Goal: Task Accomplishment & Management: Manage account settings

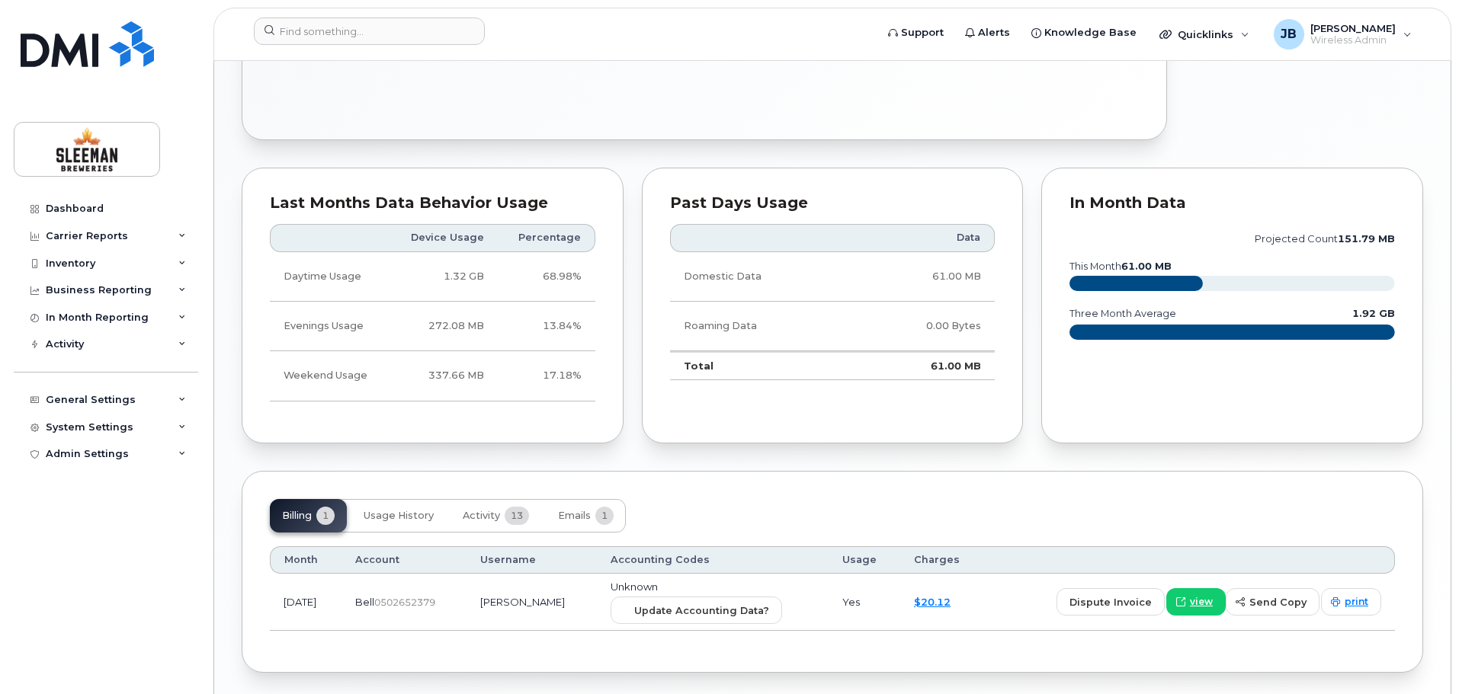
scroll to position [893, 0]
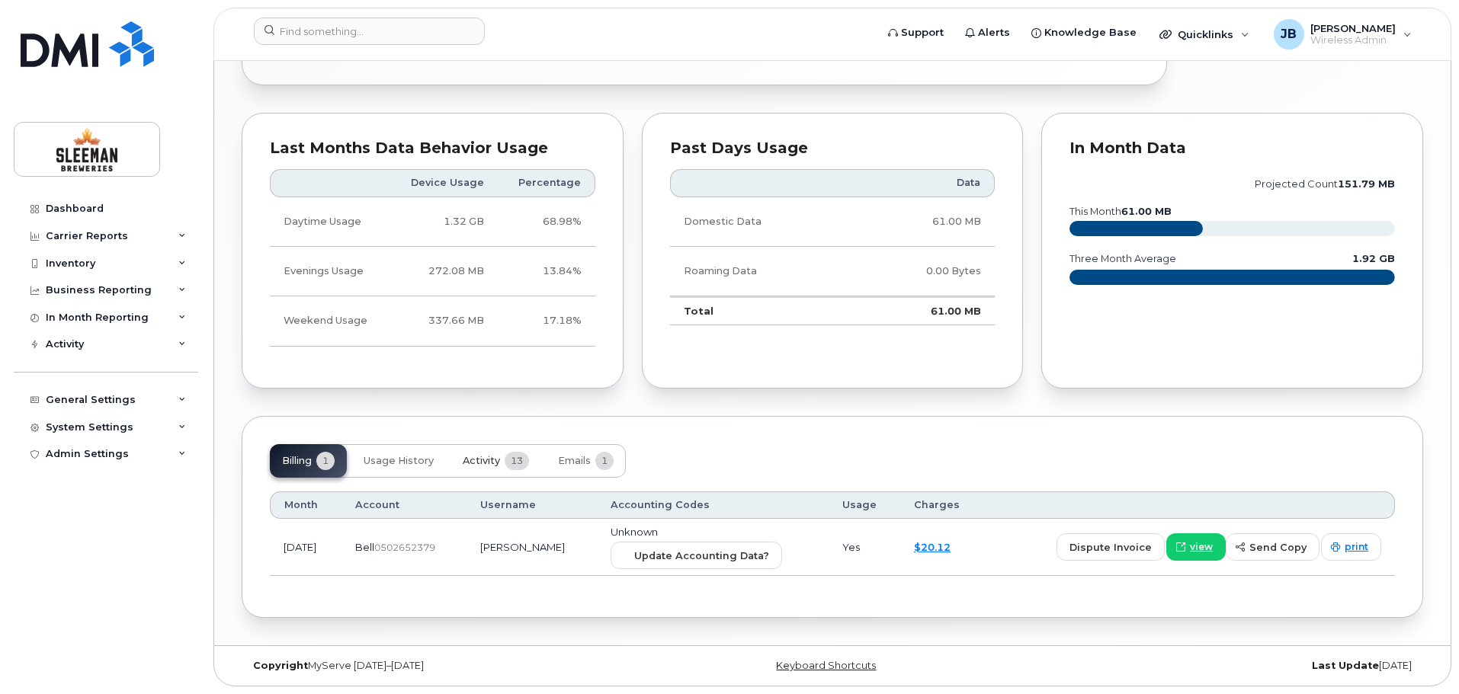
click at [485, 459] on span "Activity" at bounding box center [481, 461] width 37 height 12
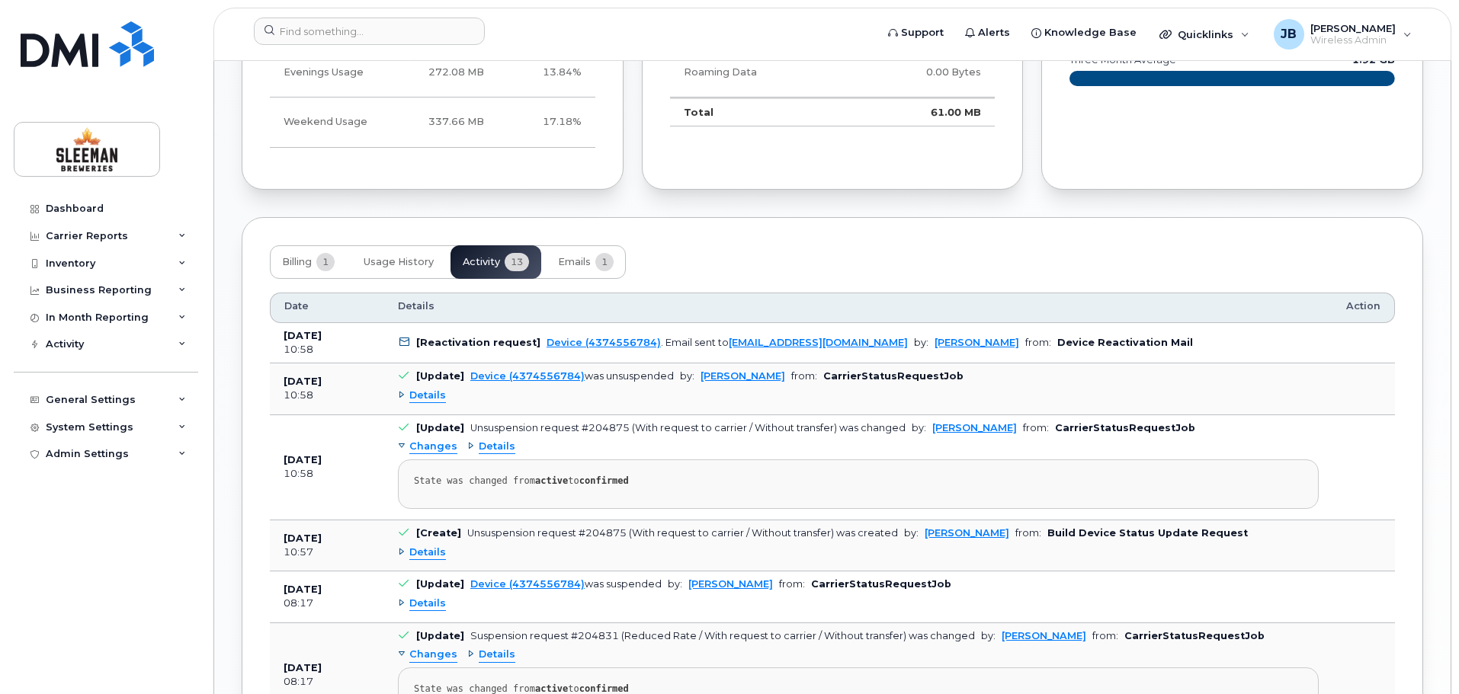
scroll to position [1016, 0]
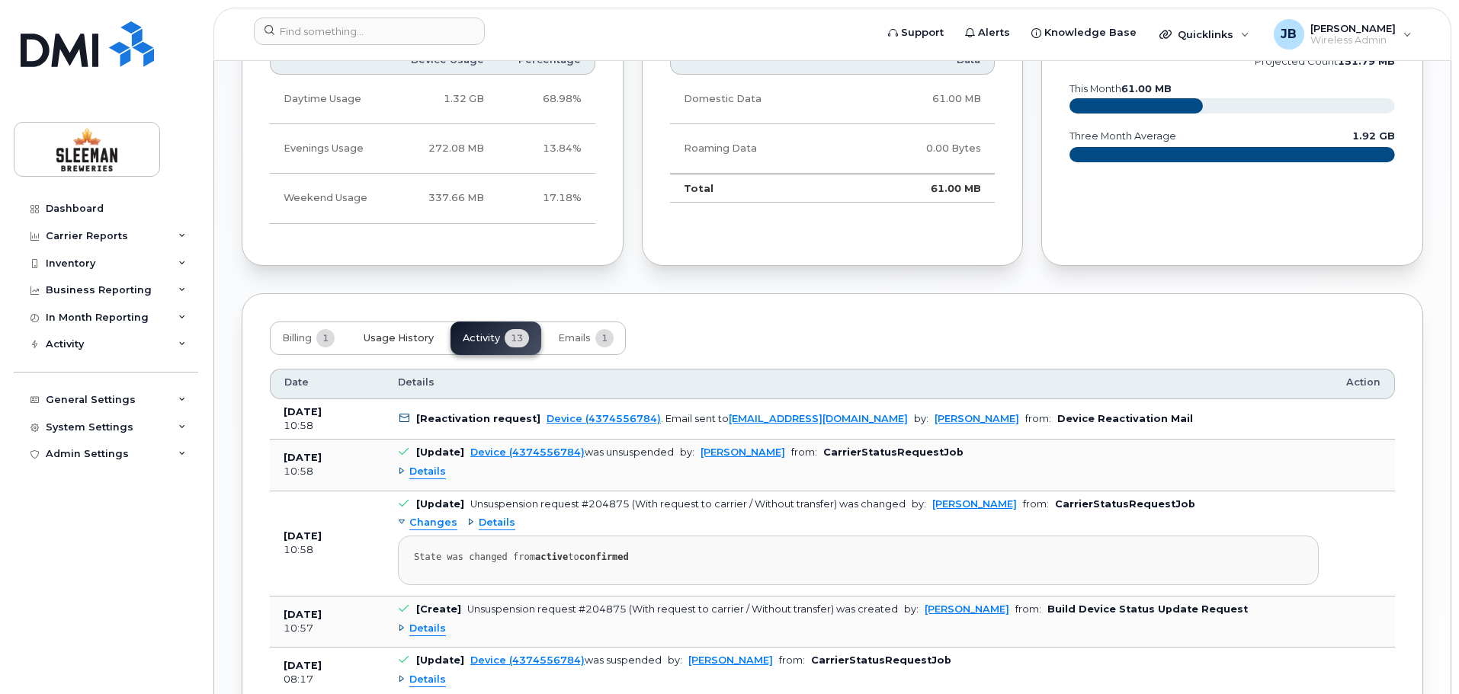
click at [387, 337] on span "Usage History" at bounding box center [398, 338] width 70 height 12
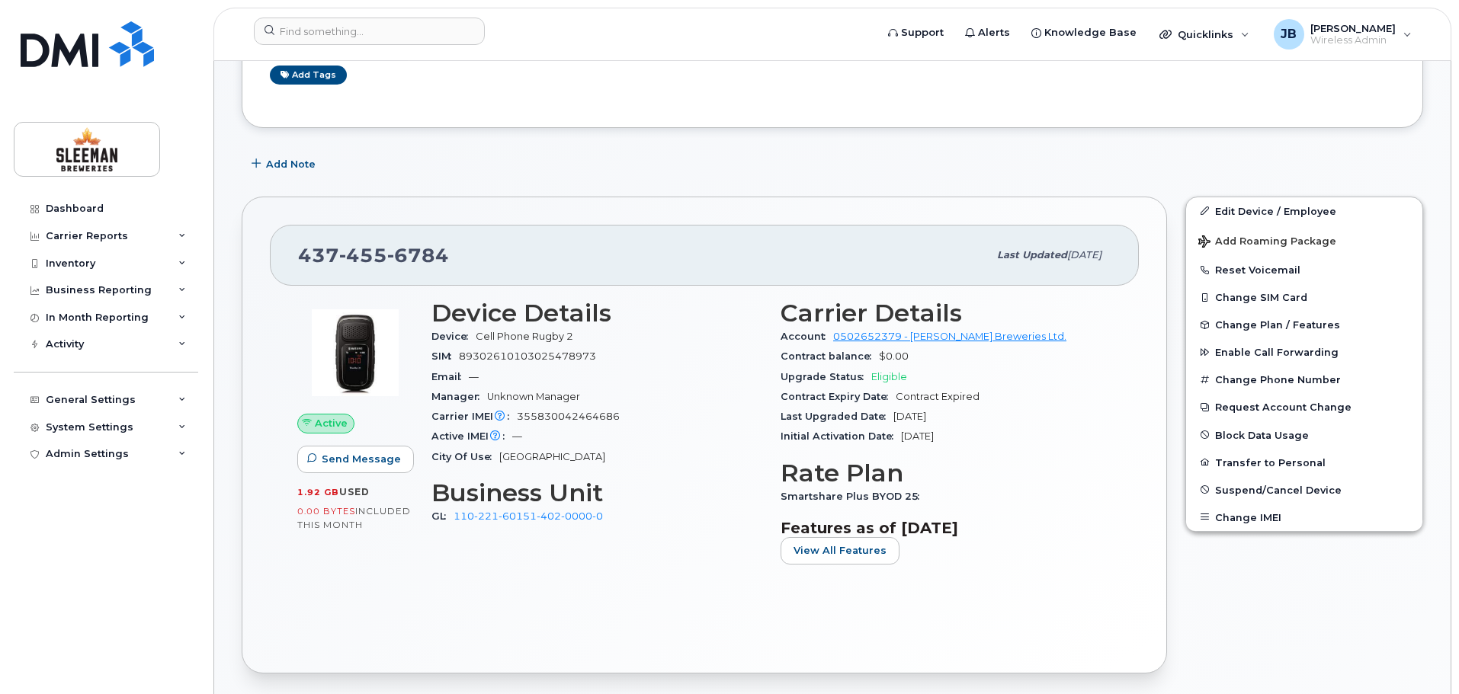
scroll to position [381, 0]
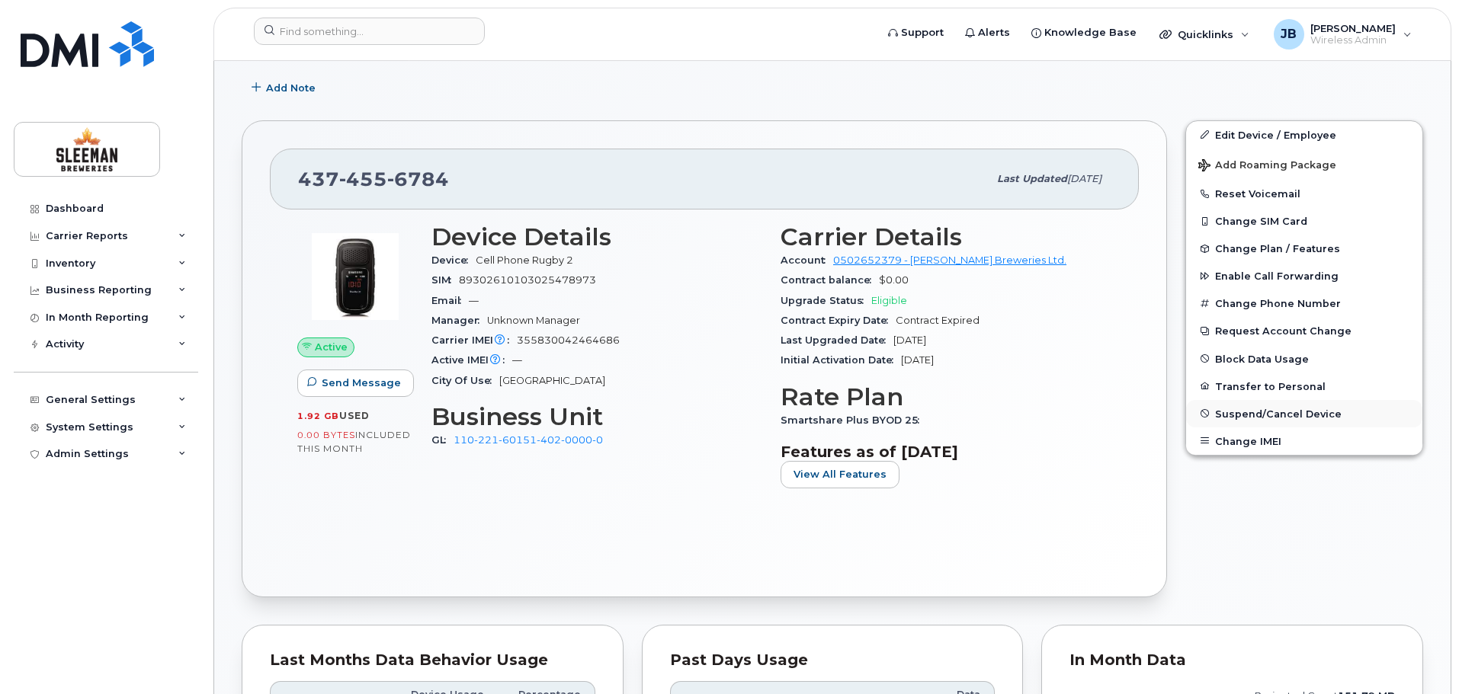
click at [1253, 411] on span "Suspend/Cancel Device" at bounding box center [1278, 413] width 127 height 11
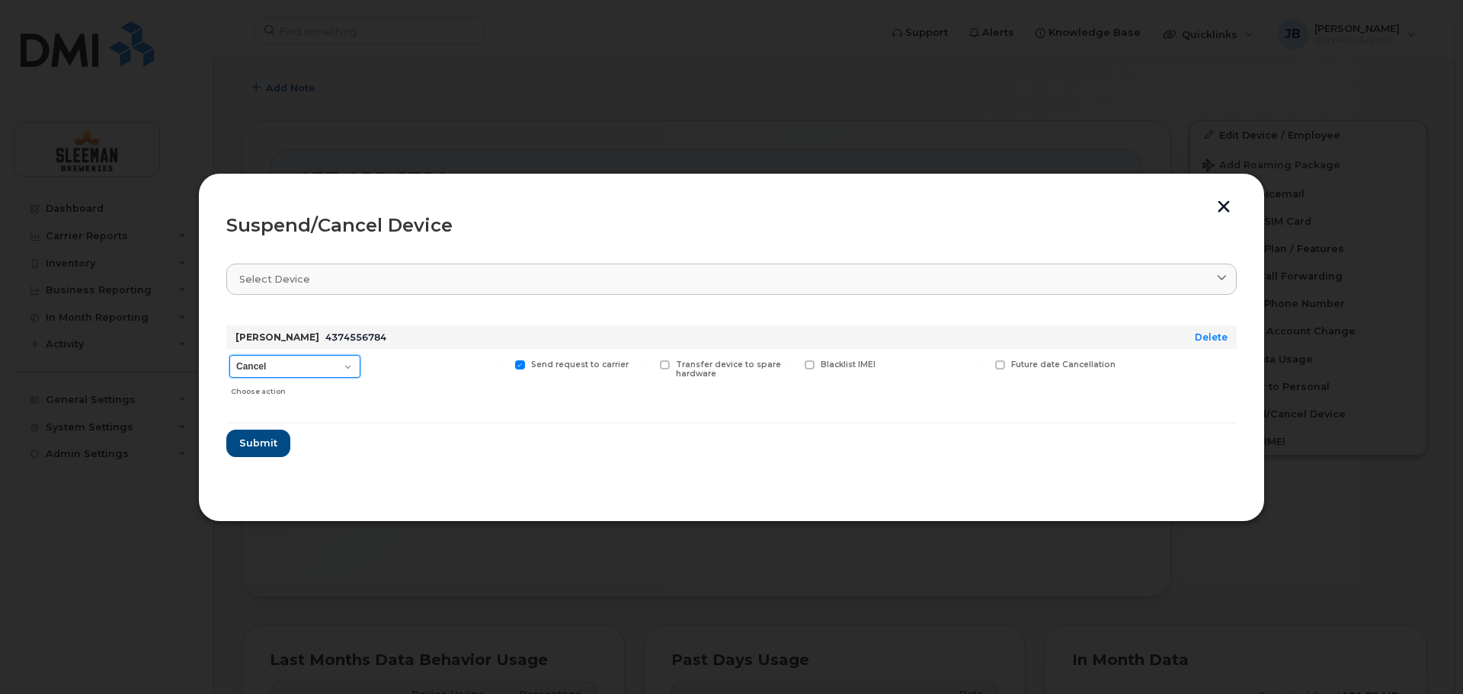
click at [305, 367] on select "Cancel Suspend - Extend Suspension Suspend - Reduced Rate Suspend - Full Rate S…" at bounding box center [294, 366] width 131 height 23
select select "[object Object]"
click at [229, 355] on select "Cancel Suspend - Extend Suspension Suspend - Reduced Rate Suspend - Full Rate S…" at bounding box center [294, 366] width 131 height 23
click at [267, 443] on span "Submit" at bounding box center [258, 443] width 38 height 14
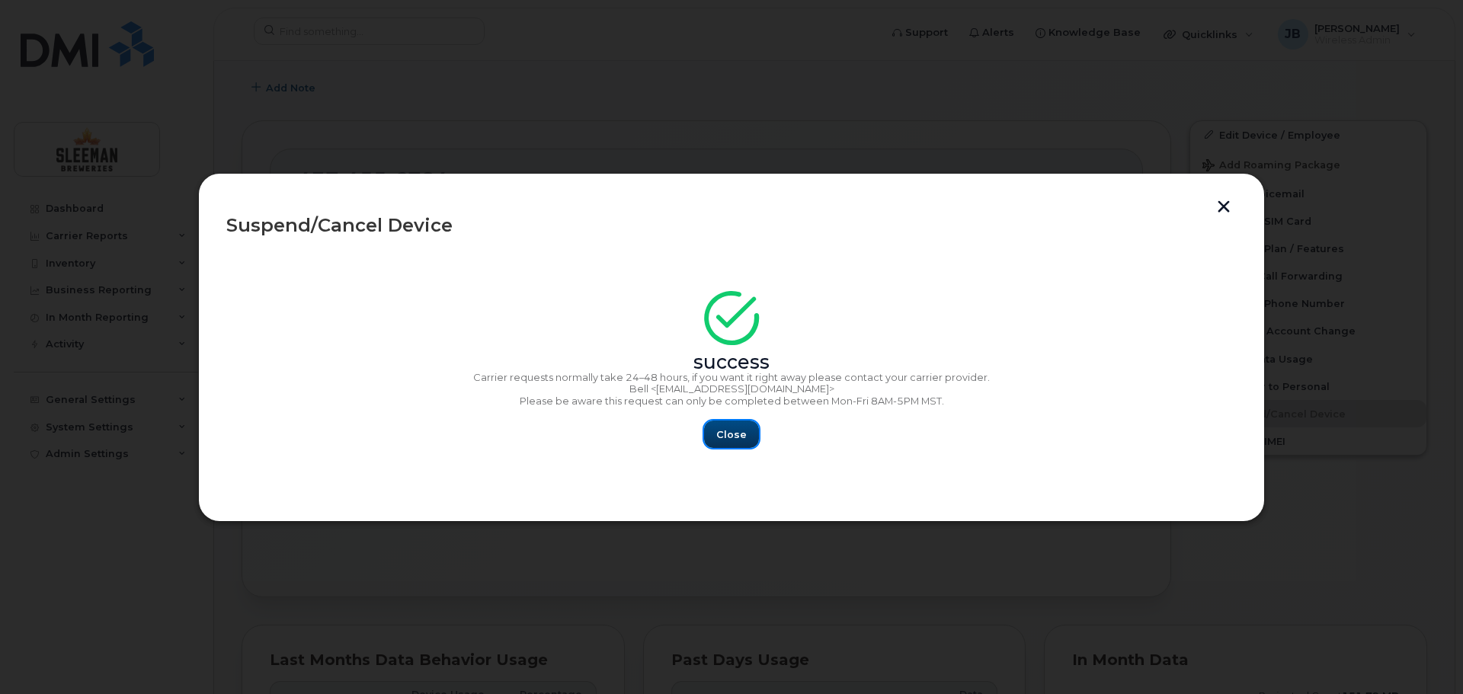
click at [729, 434] on span "Close" at bounding box center [731, 435] width 30 height 14
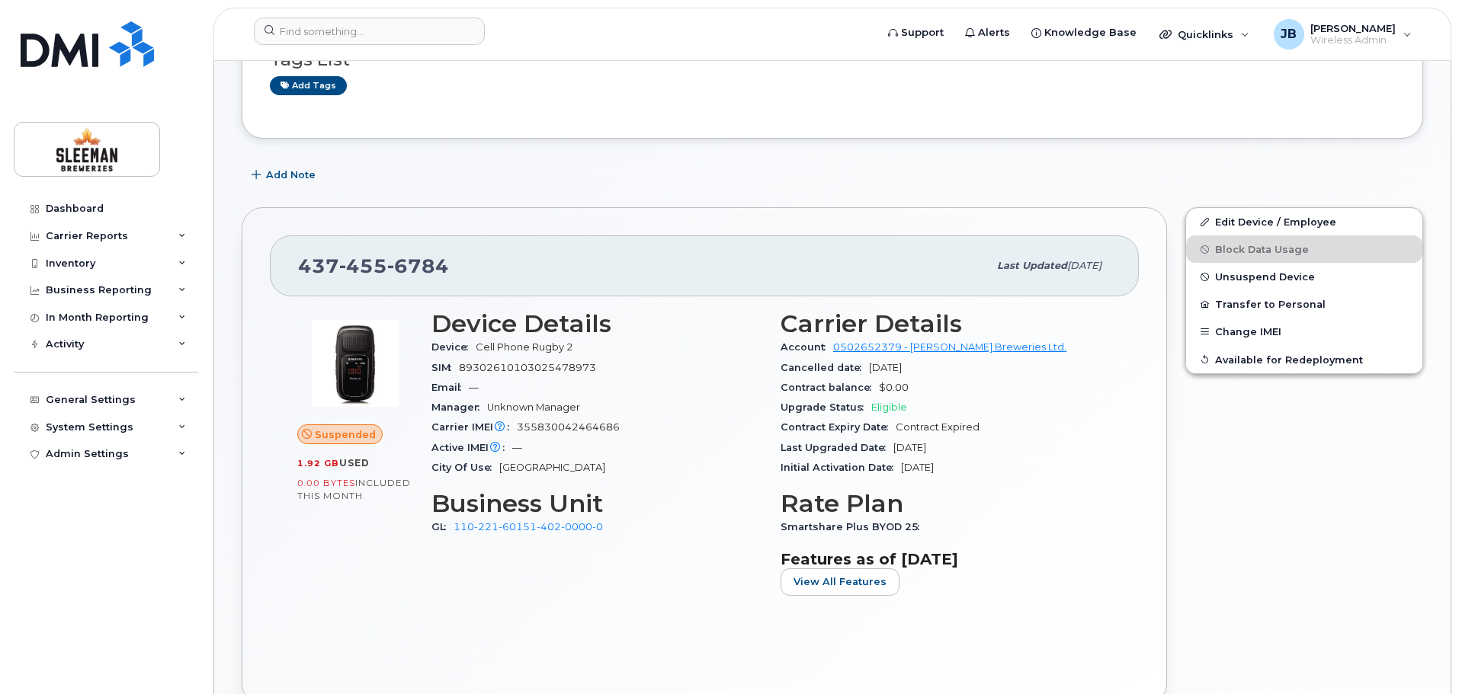
scroll to position [305, 0]
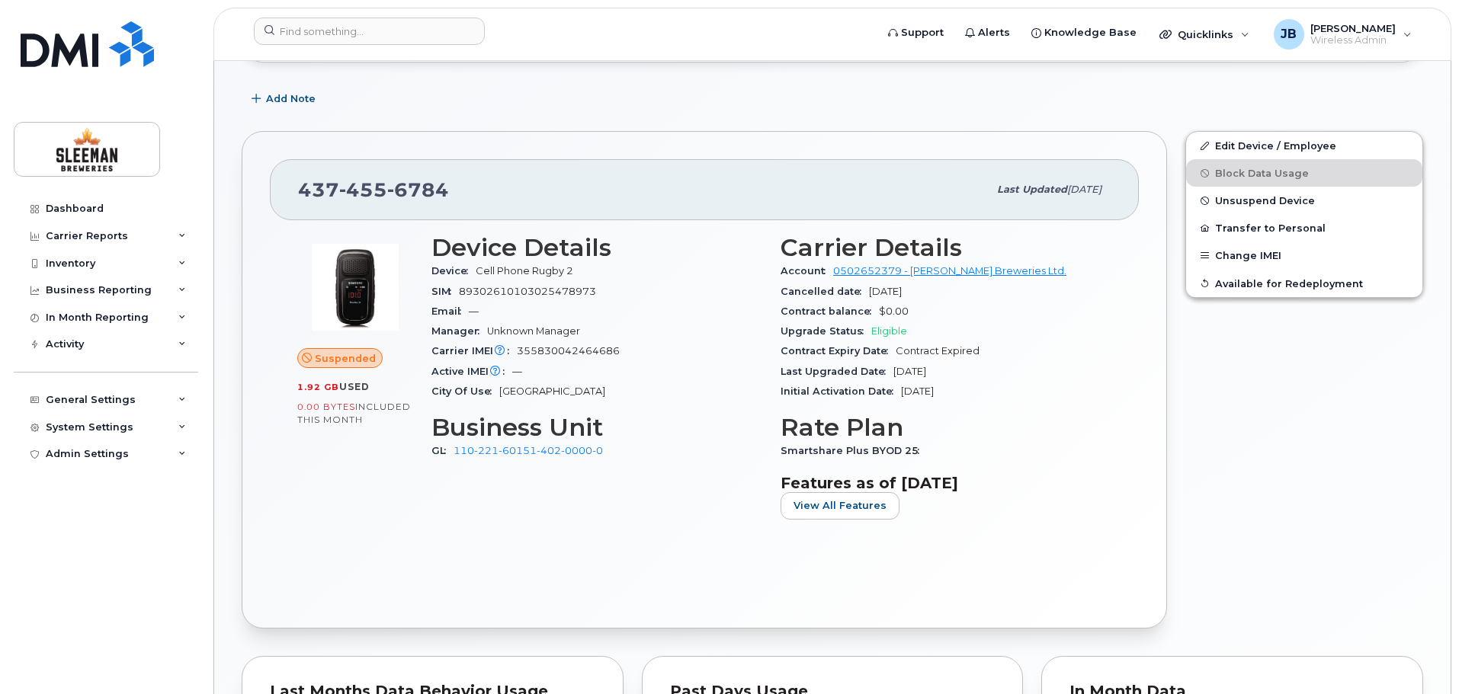
click at [424, 100] on div "Add Note" at bounding box center [832, 98] width 1181 height 27
click at [83, 206] on div "Dashboard" at bounding box center [75, 209] width 58 height 12
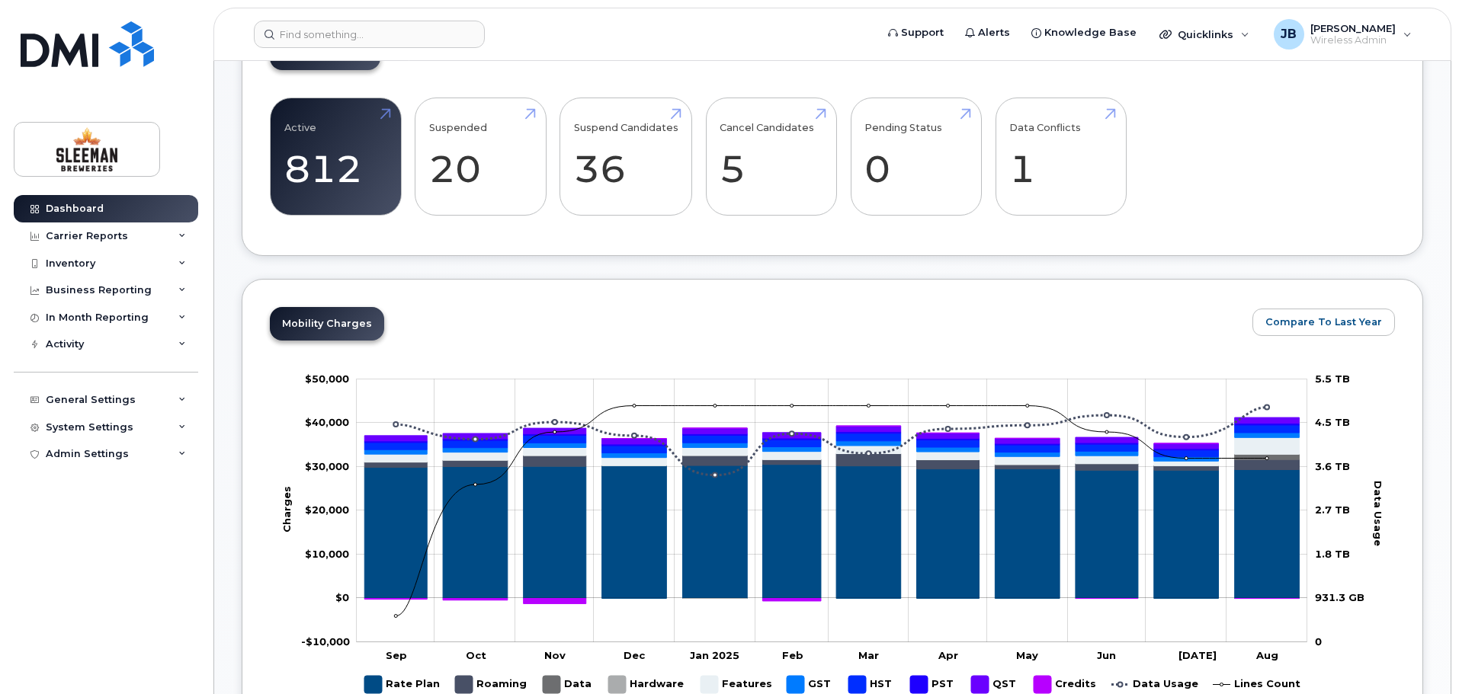
scroll to position [610, 0]
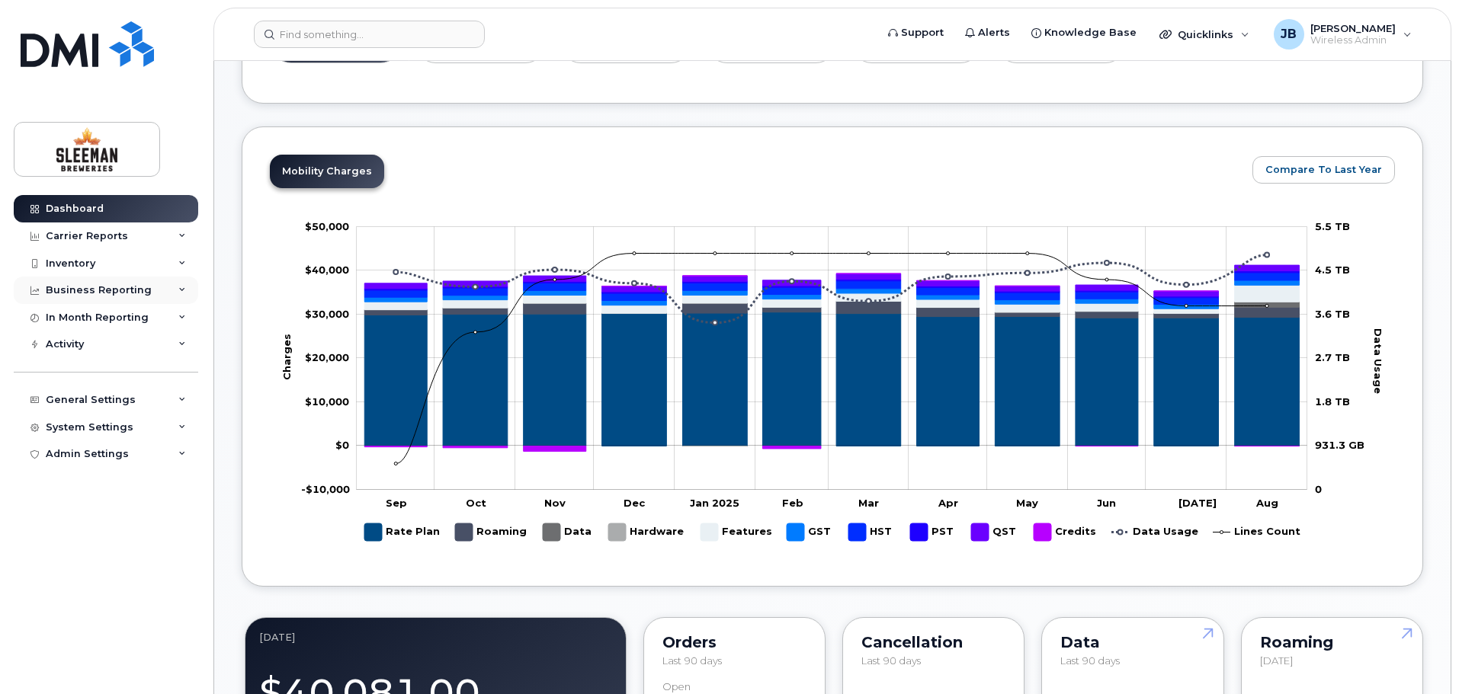
click at [181, 290] on icon at bounding box center [182, 291] width 8 height 8
click at [188, 235] on div "Carrier Reports" at bounding box center [106, 236] width 184 height 27
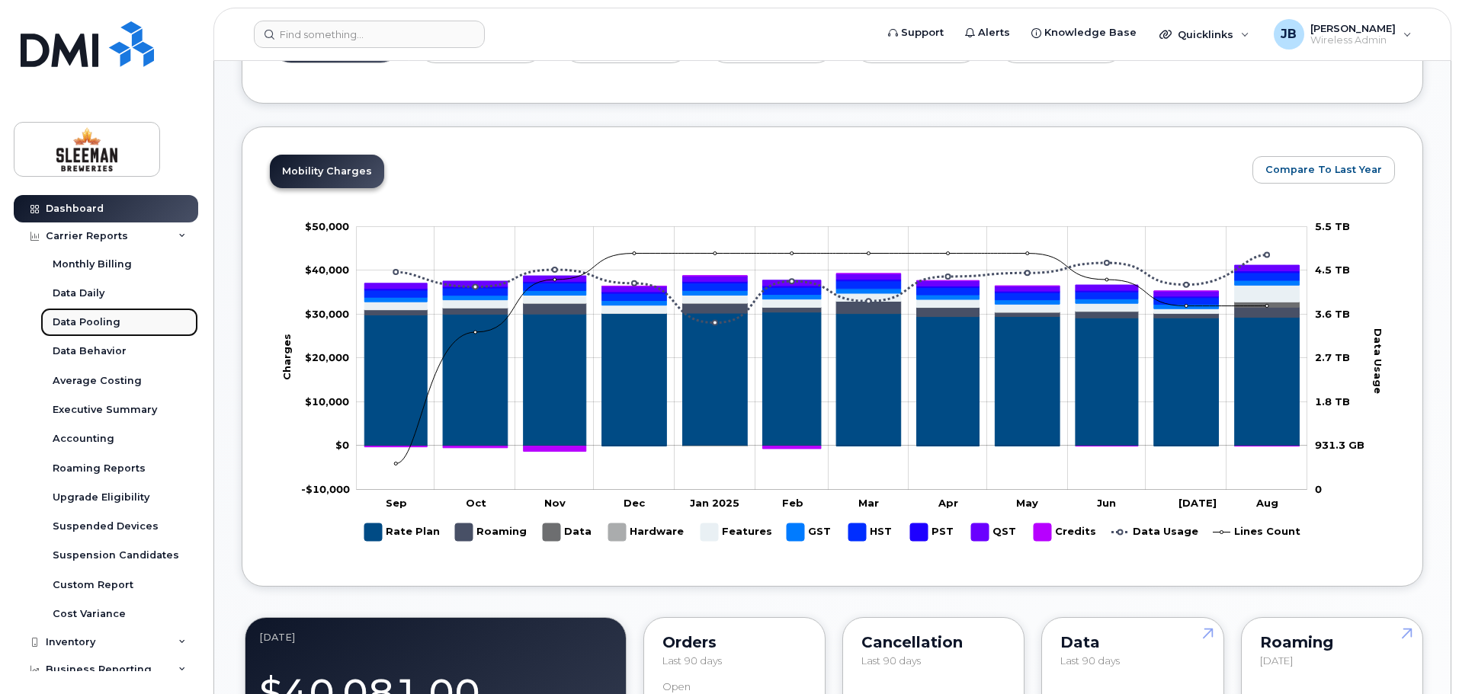
click at [101, 322] on div "Data Pooling" at bounding box center [87, 322] width 68 height 14
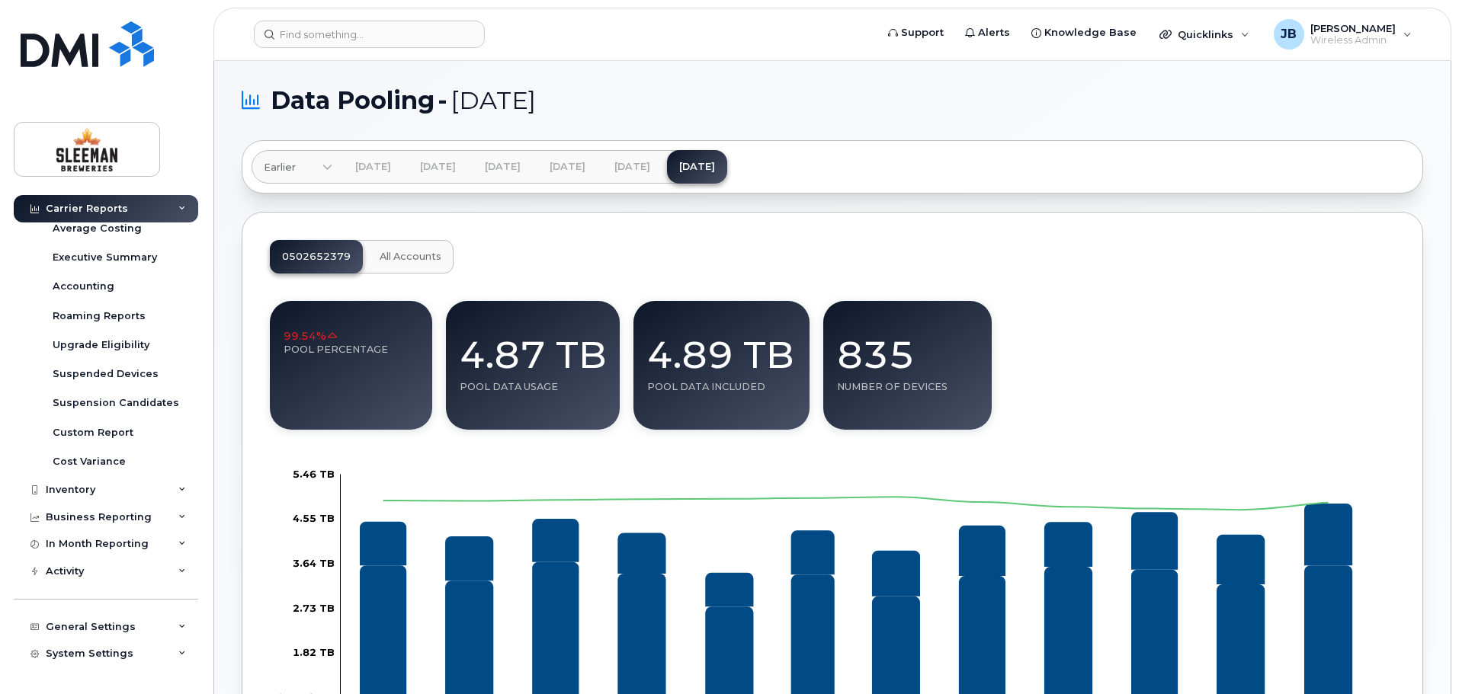
scroll to position [175, 0]
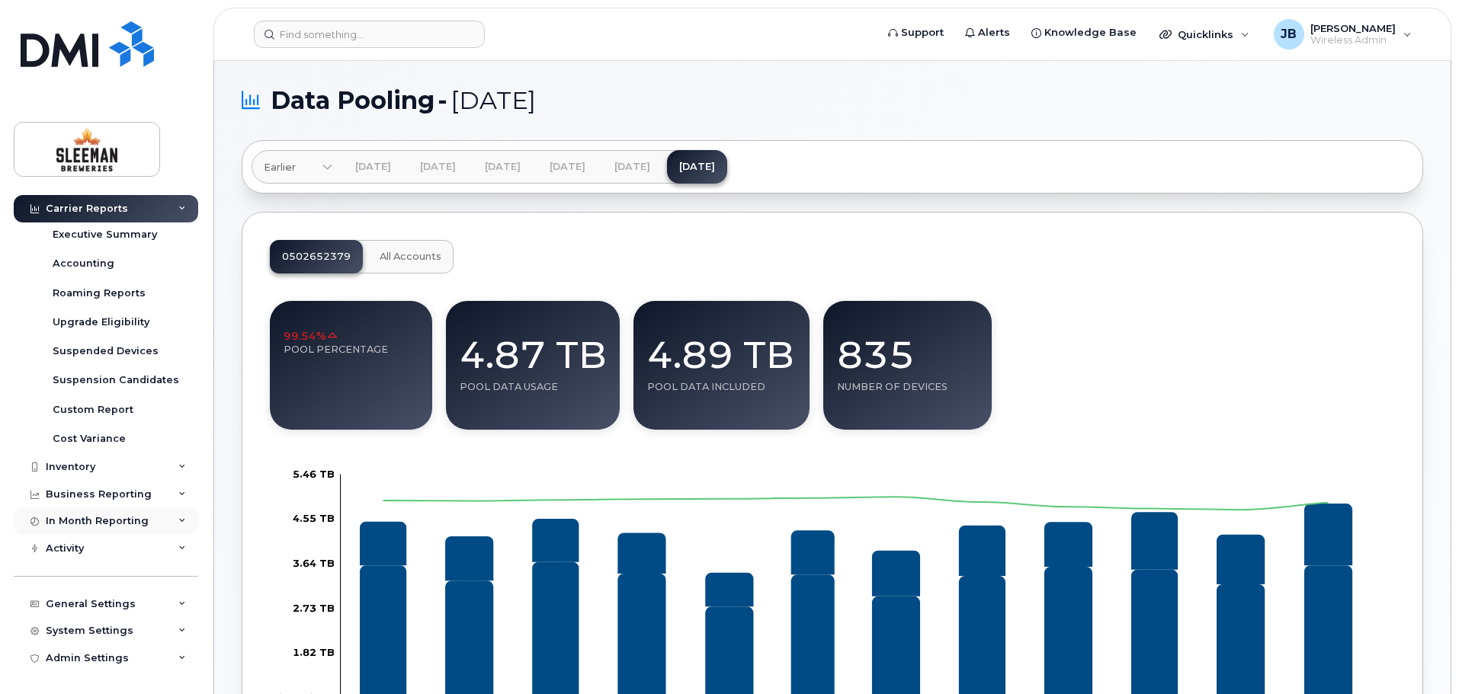
click at [169, 520] on div "In Month Reporting" at bounding box center [106, 521] width 184 height 27
click at [101, 581] on div "Data Pooling" at bounding box center [87, 579] width 68 height 14
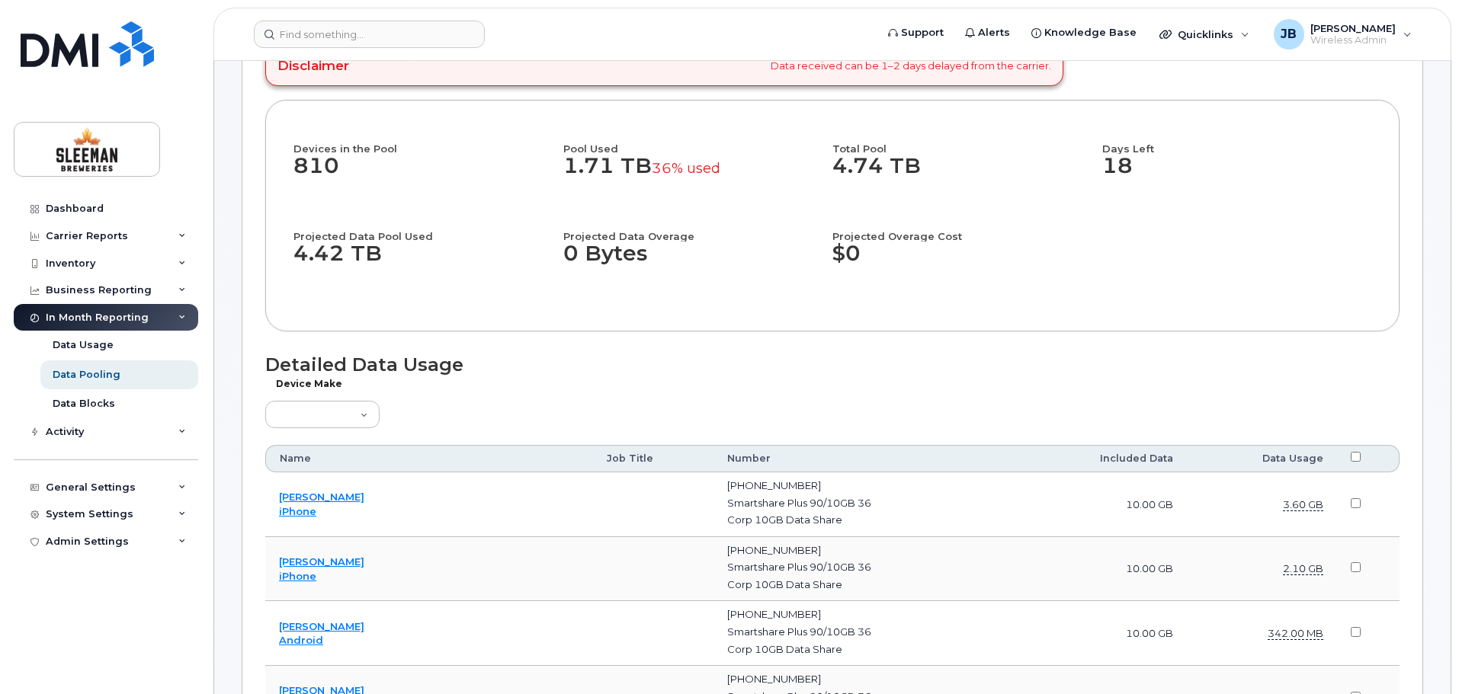
scroll to position [305, 0]
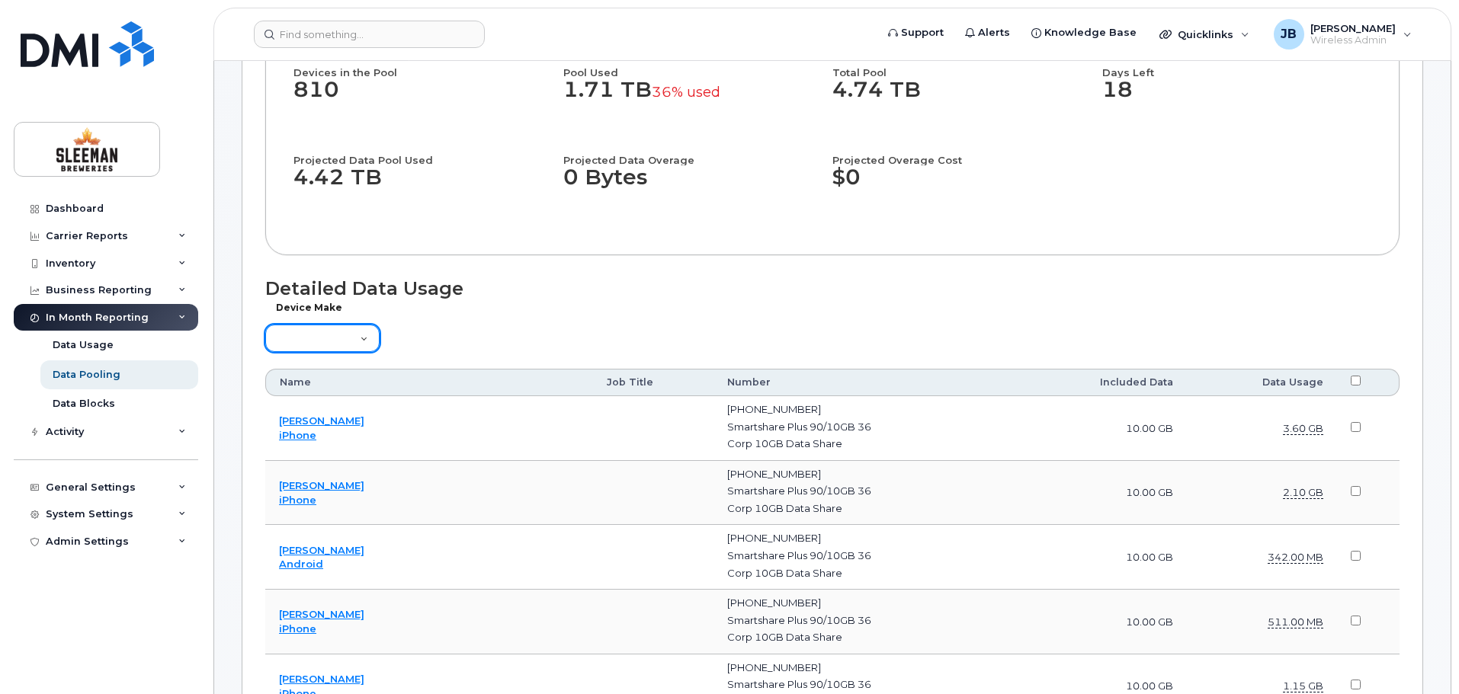
click at [358, 339] on select "Aircard Android Blackberry Cell Phone GPS HUB iPhone Laptop [PERSON_NAME] Pager…" at bounding box center [322, 338] width 114 height 27
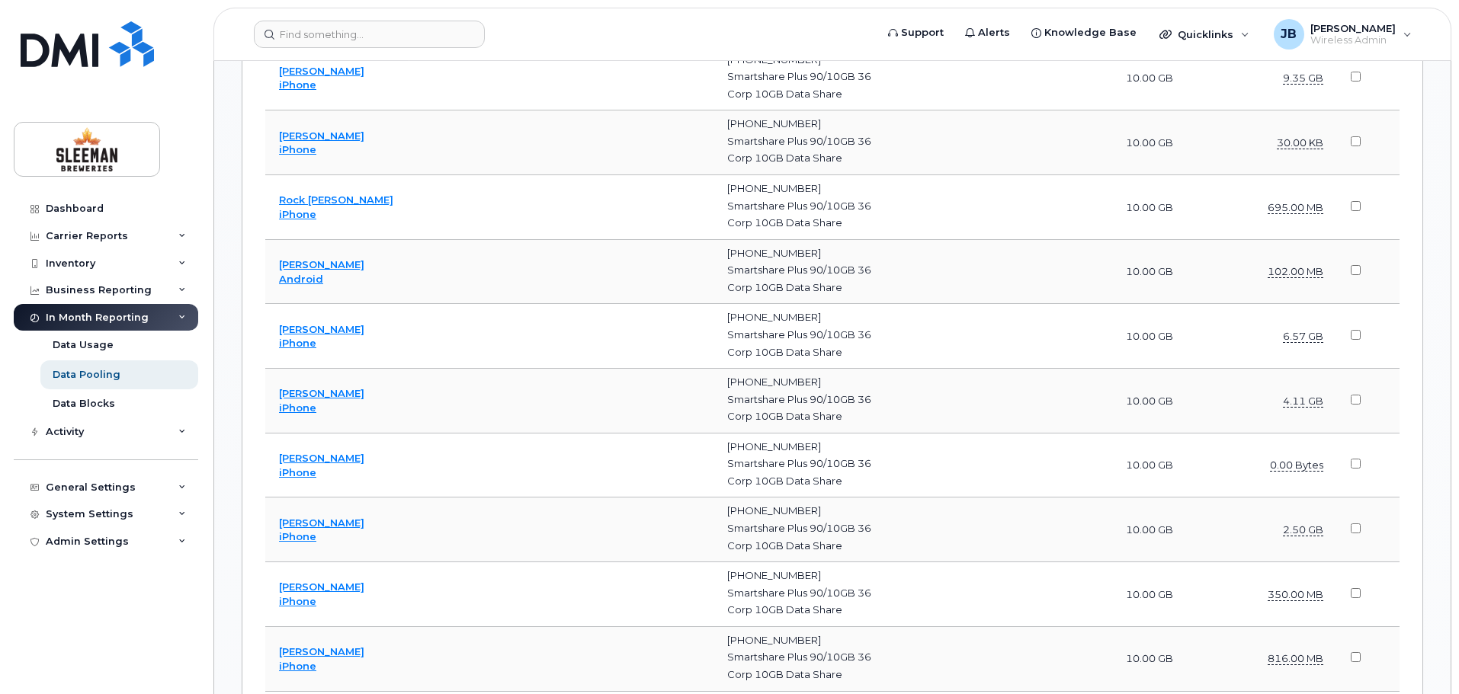
scroll to position [2515, 0]
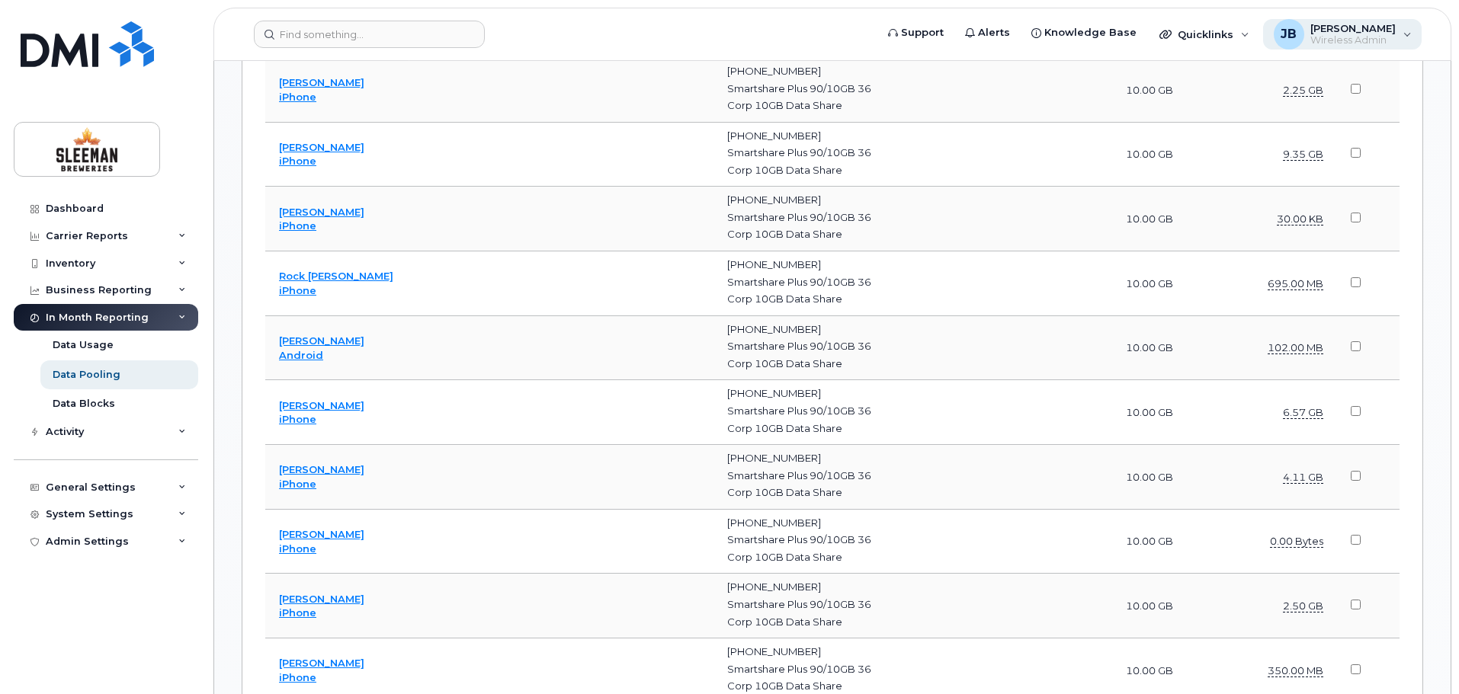
click at [1356, 32] on span "[PERSON_NAME]" at bounding box center [1352, 28] width 85 height 12
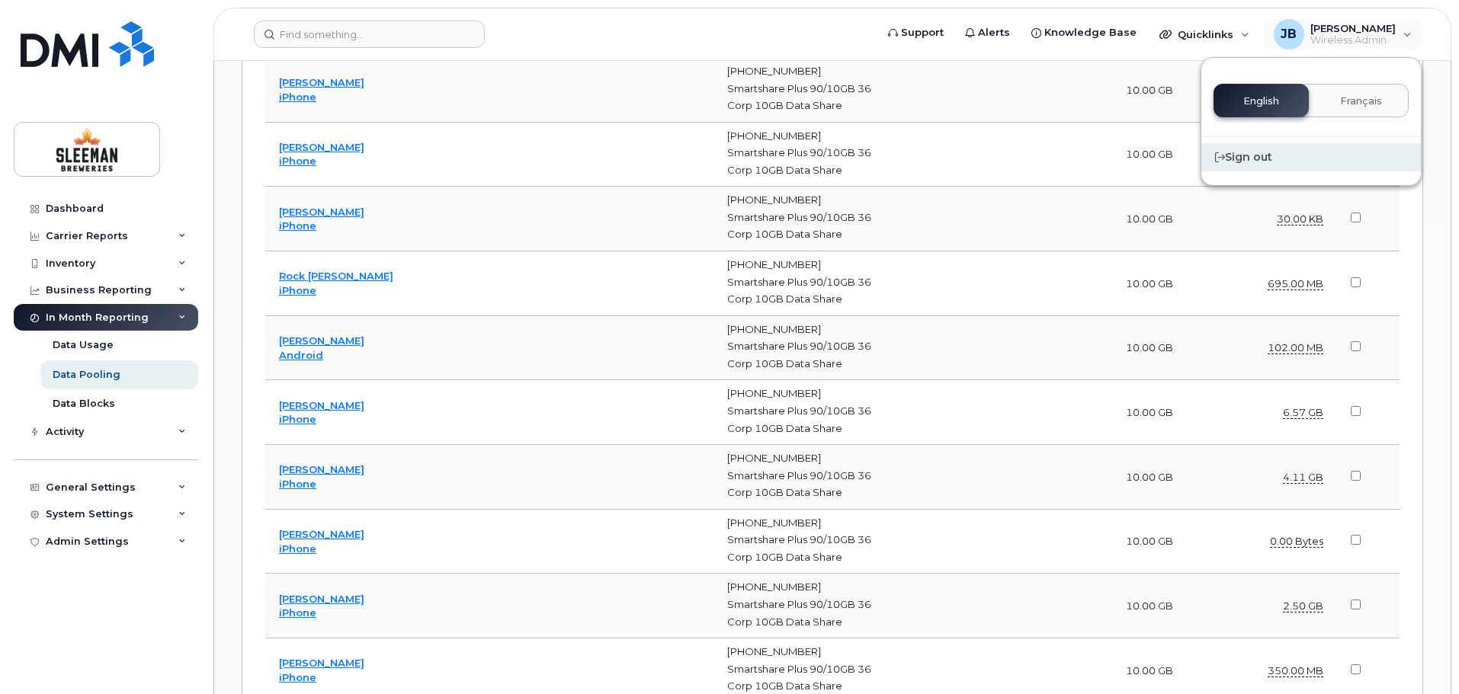
click at [1246, 156] on div "Sign out" at bounding box center [1310, 157] width 219 height 28
